Goal: Information Seeking & Learning: Learn about a topic

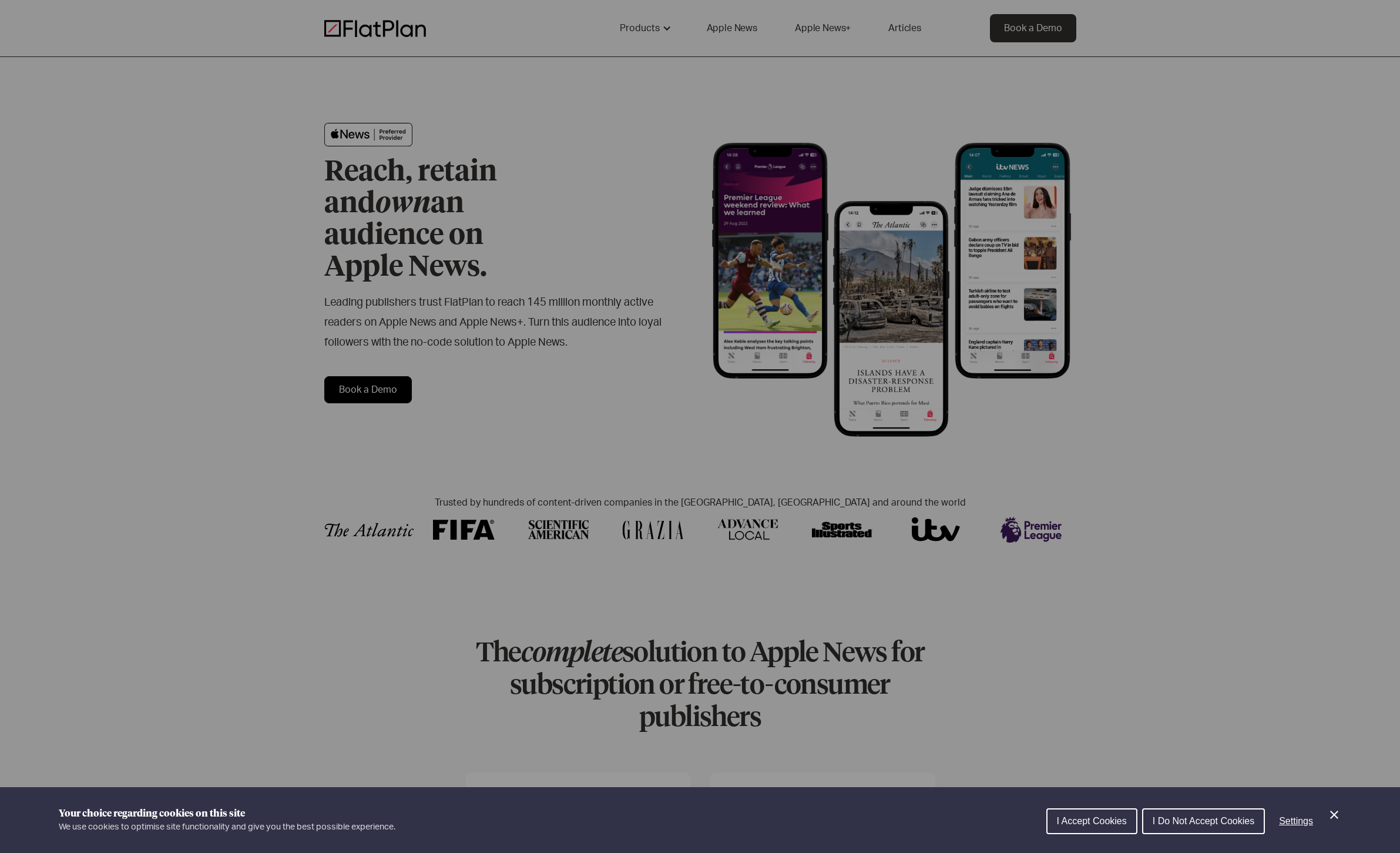
click at [626, 82] on div "Cookie preferences" at bounding box center [700, 426] width 1400 height 853
click at [741, 30] on div "Cookie preferences" at bounding box center [700, 426] width 1400 height 853
click at [1213, 824] on span "I Do Not Accept Cookies" at bounding box center [1204, 821] width 102 height 10
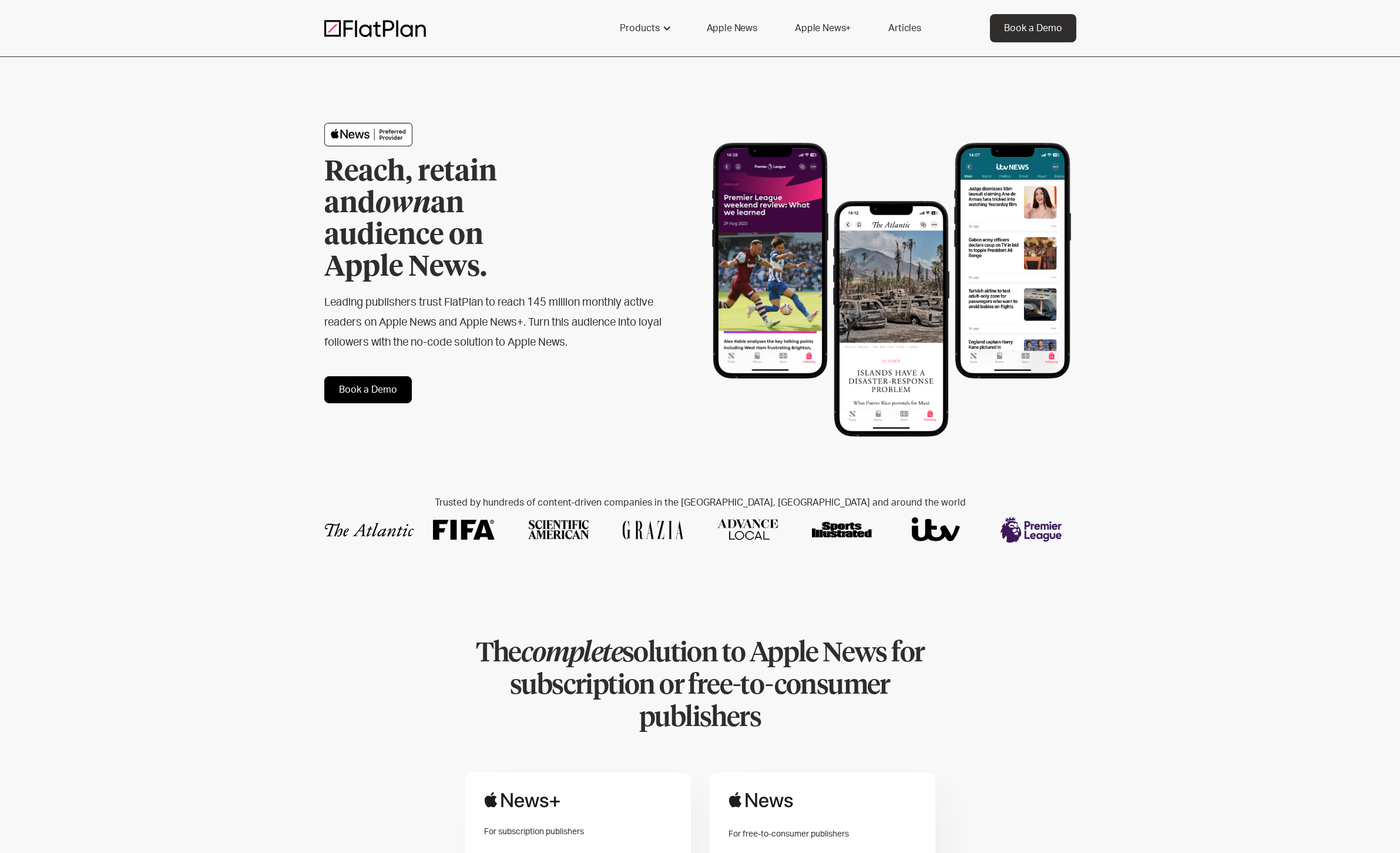
click at [814, 27] on link "Apple News+" at bounding box center [823, 28] width 84 height 28
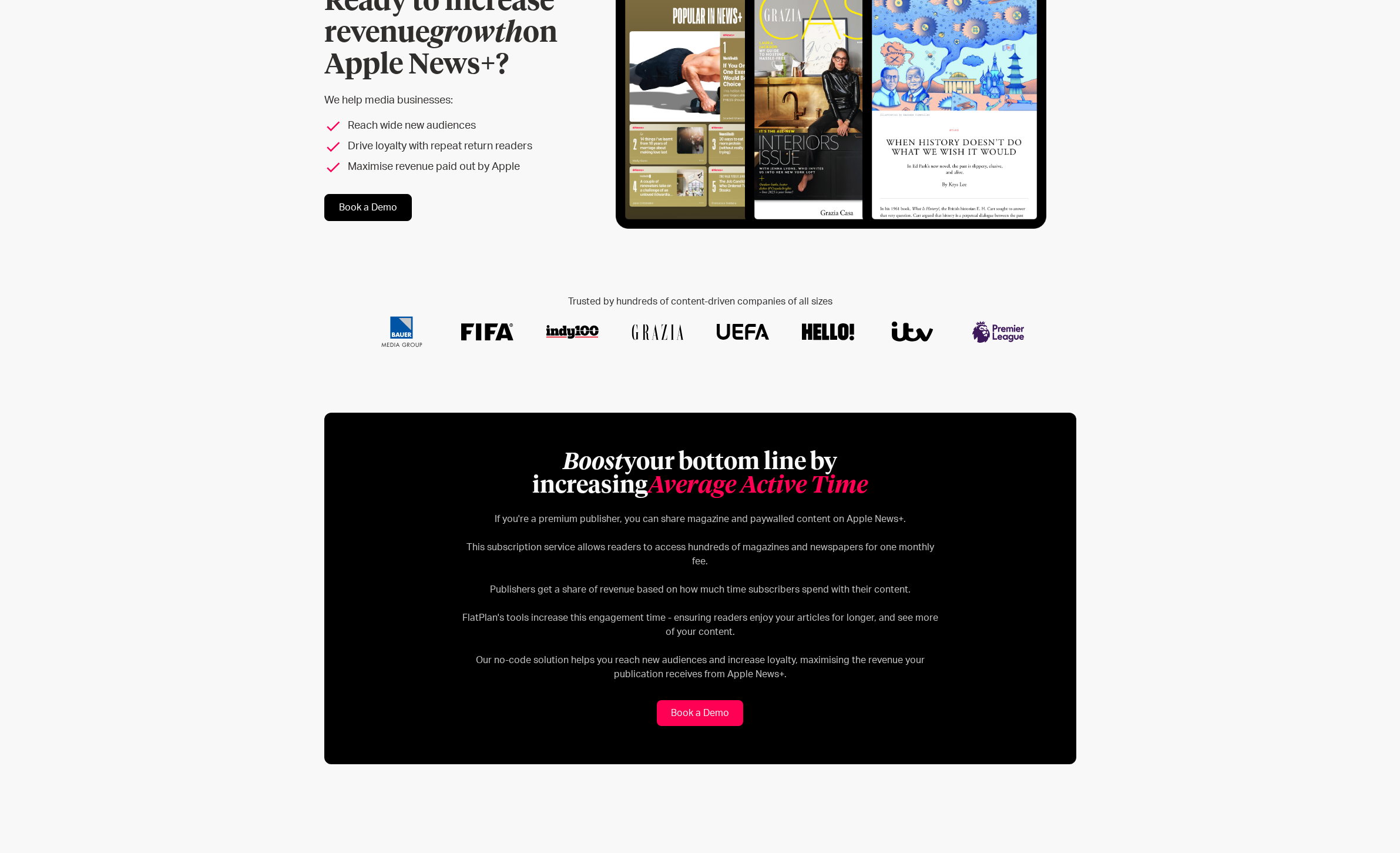
scroll to position [165, 0]
